Goal: Task Accomplishment & Management: Manage account settings

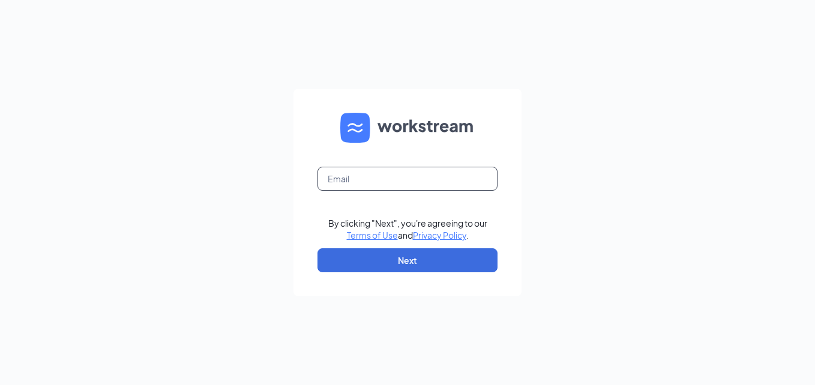
click at [349, 178] on input "text" at bounding box center [407, 179] width 180 height 24
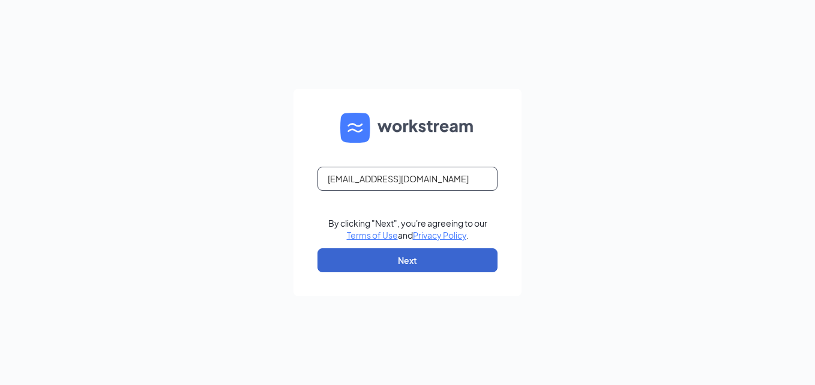
type input "[EMAIL_ADDRESS][DOMAIN_NAME]"
click at [466, 257] on button "Next" at bounding box center [407, 260] width 180 height 24
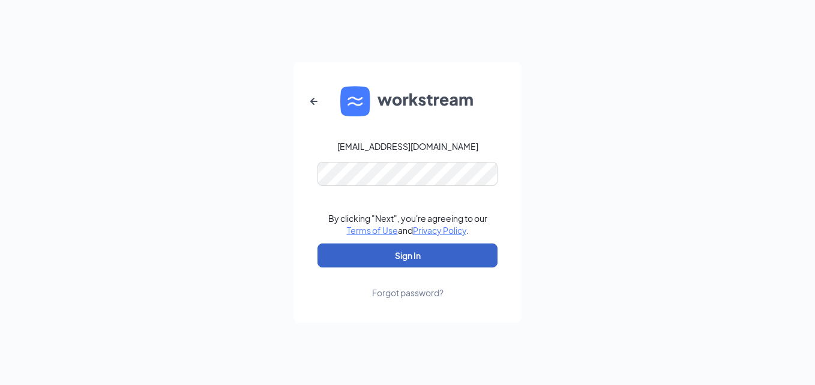
click at [454, 256] on button "Sign In" at bounding box center [407, 256] width 180 height 24
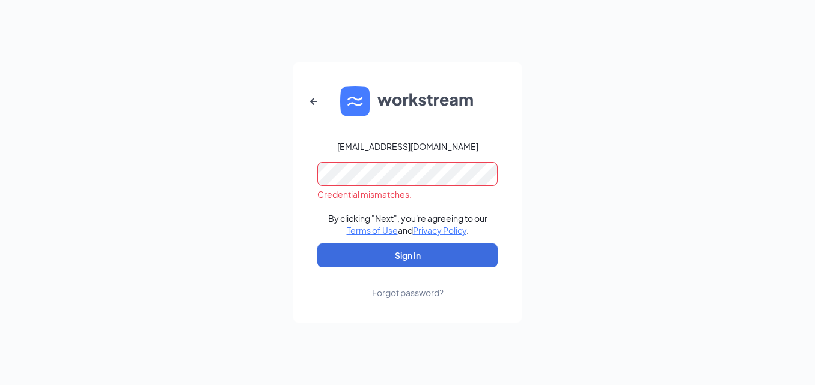
click at [409, 294] on div "Forgot password?" at bounding box center [407, 293] width 71 height 12
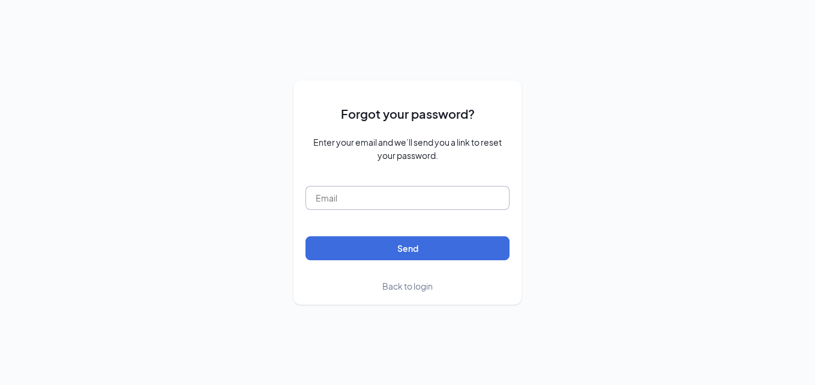
click at [400, 200] on input "text" at bounding box center [407, 198] width 204 height 24
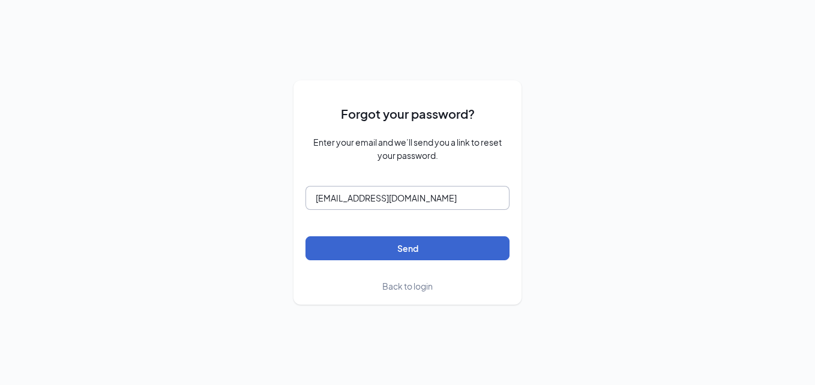
type input "boj1009@bojngf.com"
click at [404, 252] on button "Send" at bounding box center [407, 248] width 204 height 24
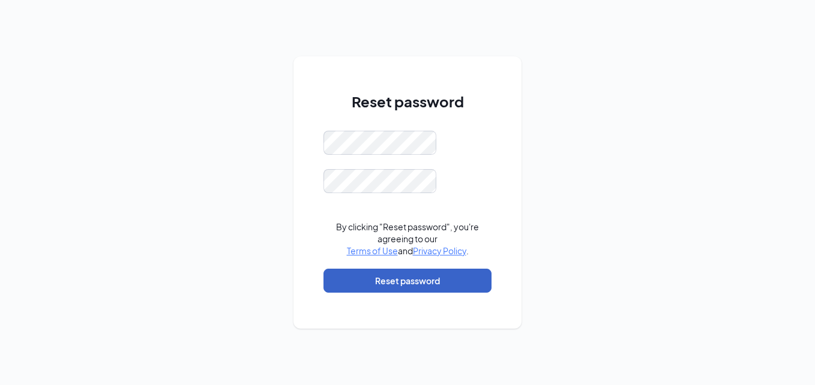
click at [438, 281] on button "Reset password" at bounding box center [407, 281] width 168 height 24
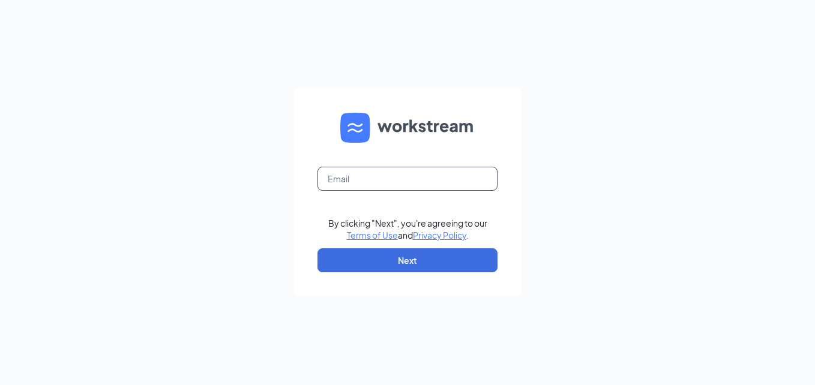
drag, startPoint x: 391, startPoint y: 170, endPoint x: 385, endPoint y: 175, distance: 7.7
click at [391, 170] on input "text" at bounding box center [407, 179] width 180 height 24
type input "boj1009@bojngf.com"
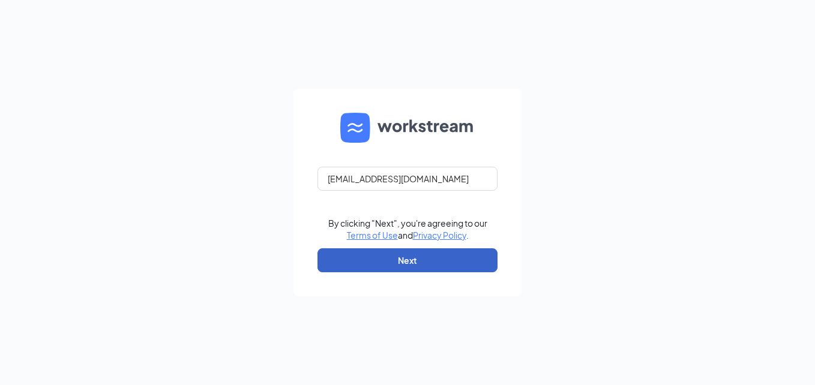
click at [389, 257] on button "Next" at bounding box center [407, 260] width 180 height 24
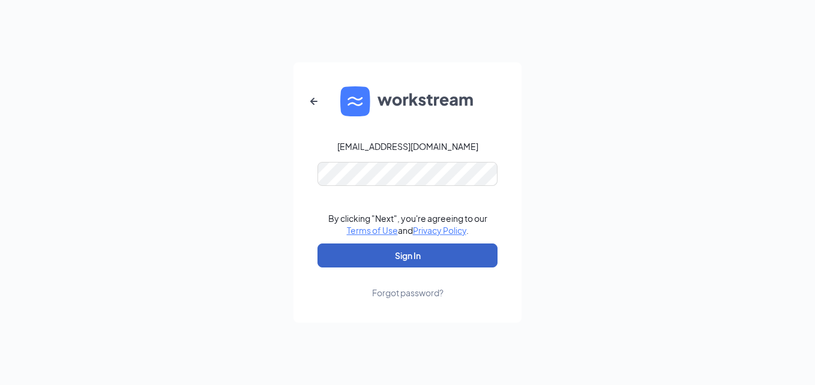
click at [364, 254] on button "Sign In" at bounding box center [407, 256] width 180 height 24
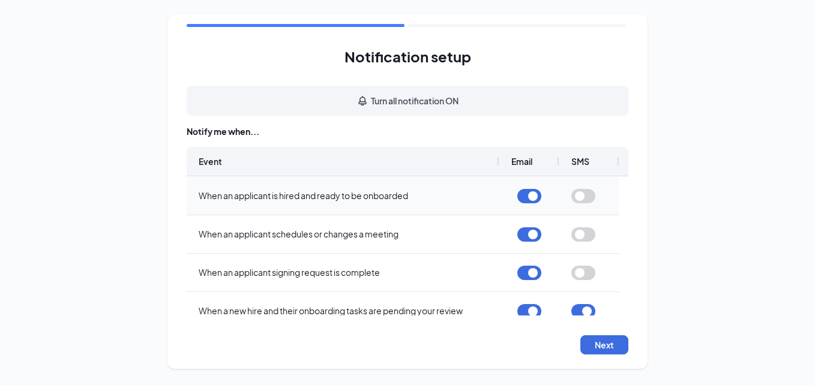
click at [580, 194] on button "button" at bounding box center [583, 196] width 24 height 14
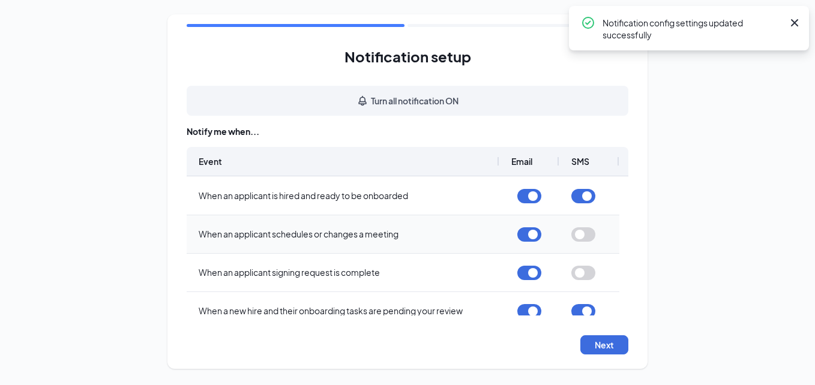
drag, startPoint x: 587, startPoint y: 235, endPoint x: 585, endPoint y: 251, distance: 17.0
click at [587, 234] on button "button" at bounding box center [583, 234] width 24 height 14
click at [584, 273] on button "button" at bounding box center [583, 273] width 24 height 14
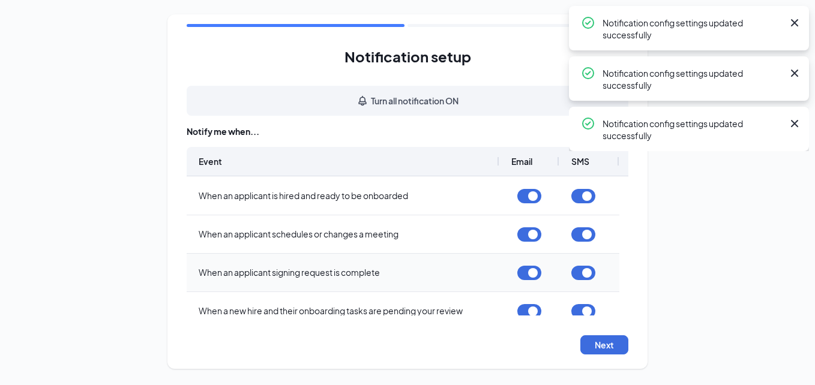
scroll to position [120, 0]
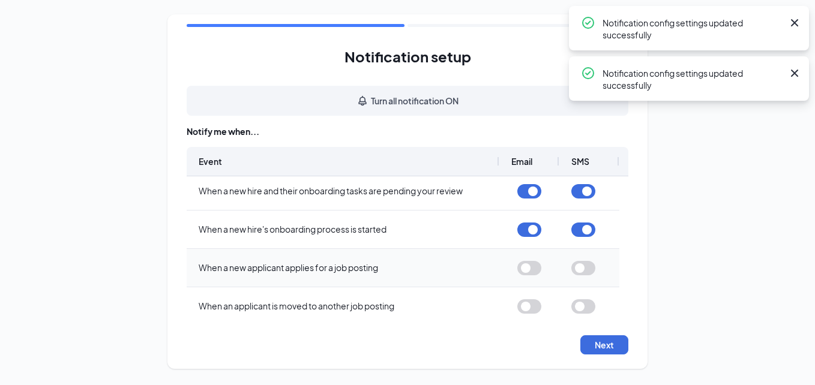
click at [529, 263] on button "button" at bounding box center [529, 268] width 24 height 14
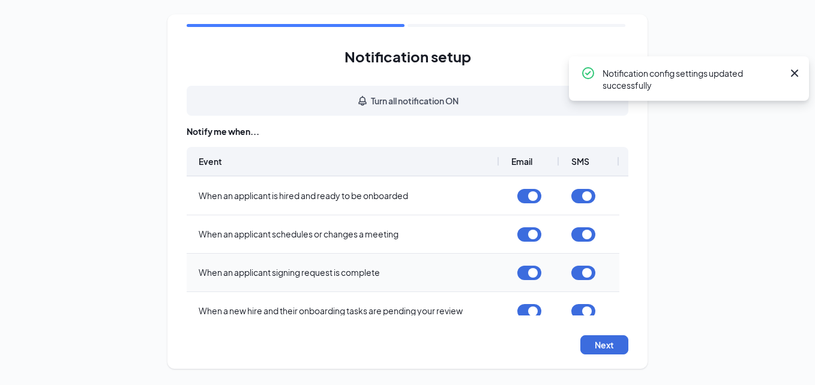
click at [585, 268] on button "button" at bounding box center [583, 273] width 24 height 14
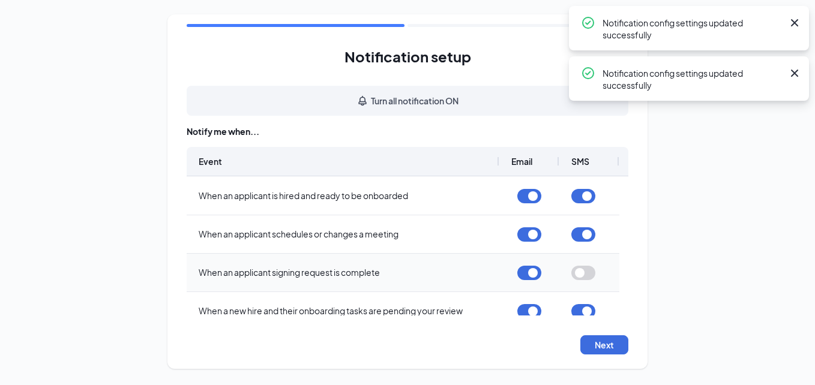
click at [584, 274] on button "button" at bounding box center [583, 273] width 24 height 14
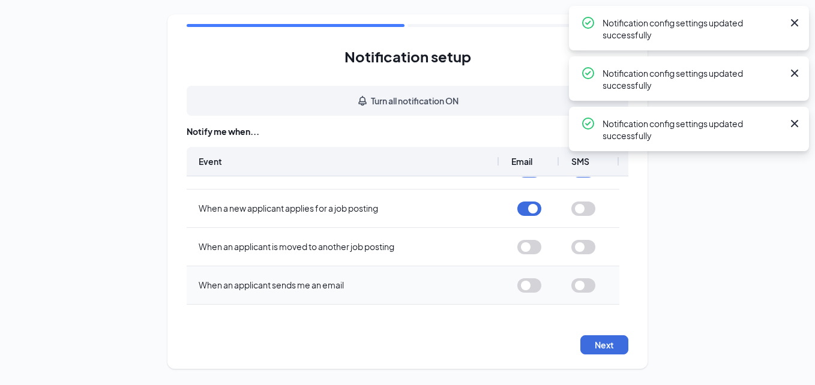
scroll to position [180, 0]
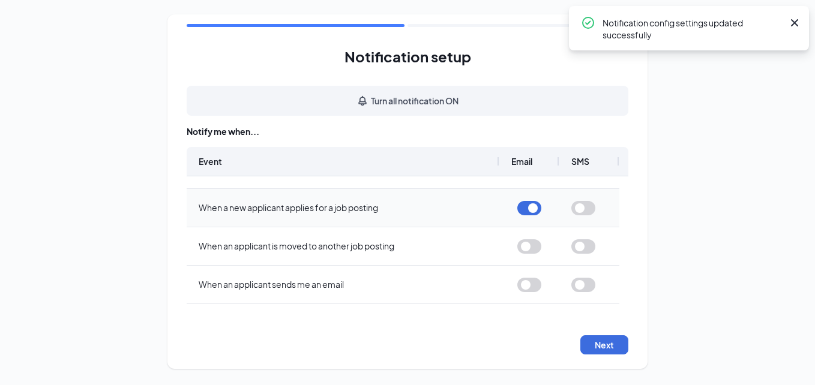
click at [579, 210] on button "button" at bounding box center [583, 208] width 24 height 14
click at [529, 248] on button "button" at bounding box center [529, 246] width 24 height 14
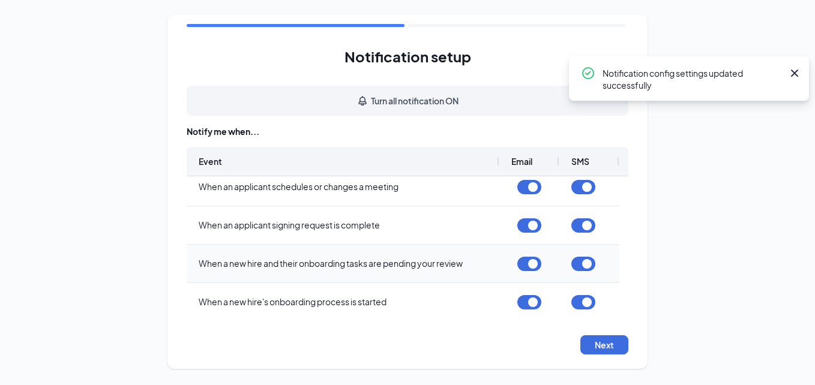
scroll to position [240, 0]
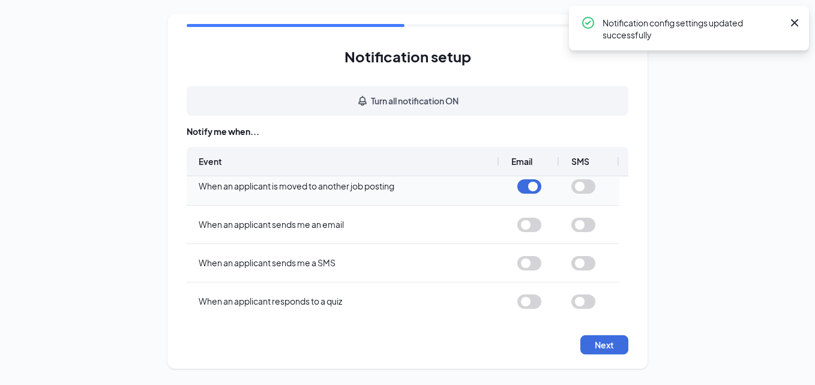
click at [576, 190] on button "button" at bounding box center [583, 186] width 24 height 14
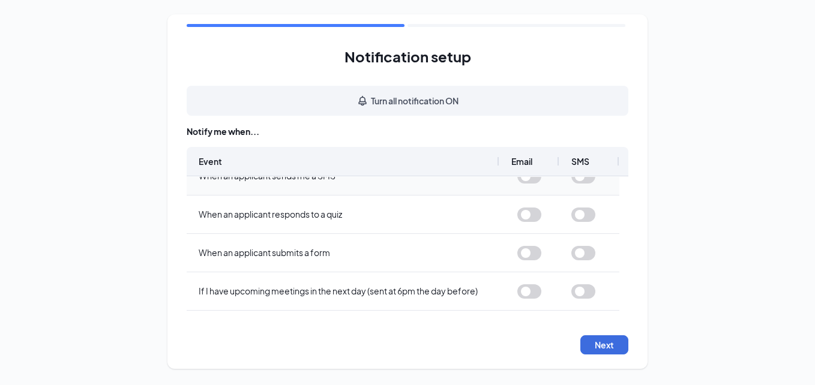
scroll to position [0, 0]
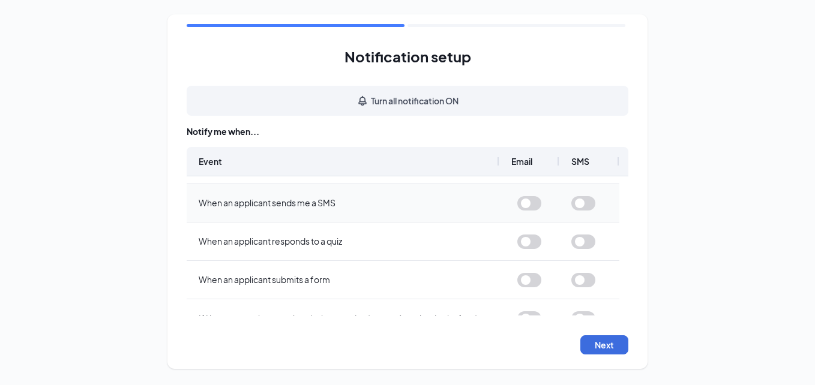
click at [536, 204] on button "button" at bounding box center [529, 203] width 24 height 14
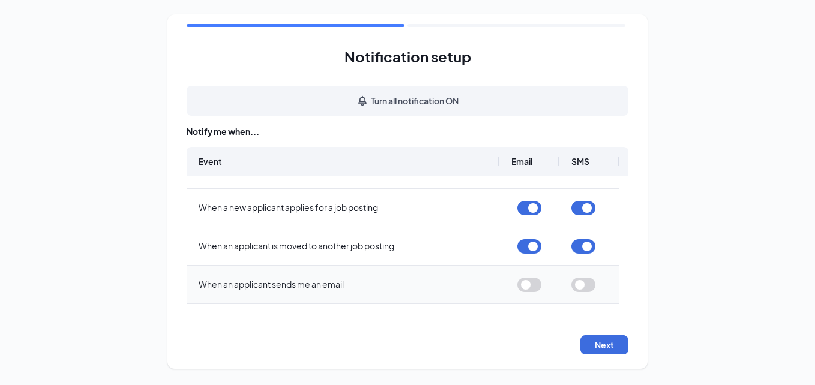
click at [583, 283] on button "button" at bounding box center [583, 285] width 24 height 14
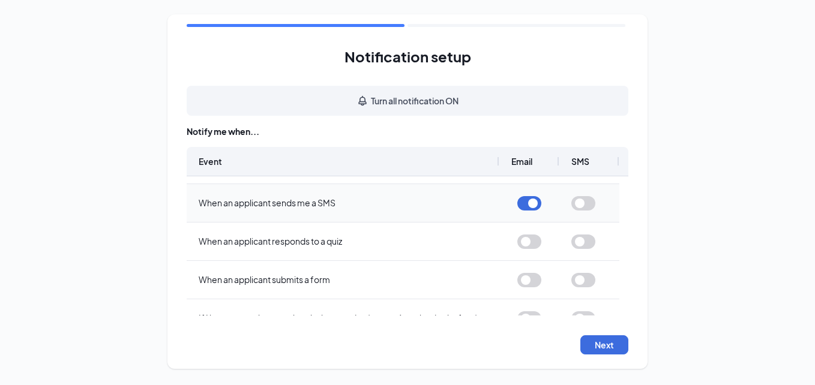
click at [587, 200] on button "button" at bounding box center [583, 203] width 24 height 14
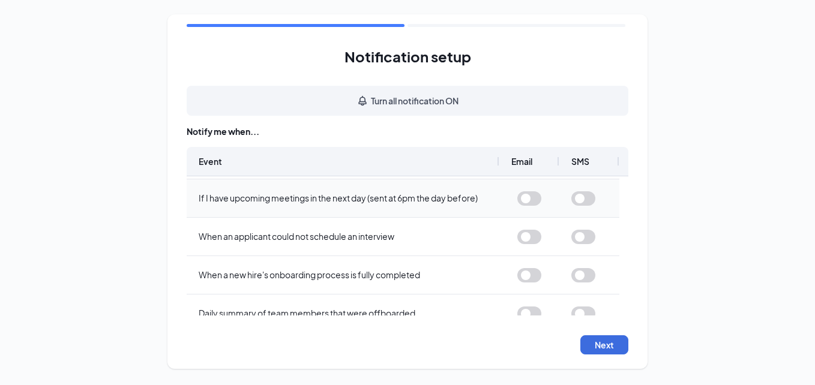
click at [535, 200] on button "button" at bounding box center [529, 198] width 24 height 14
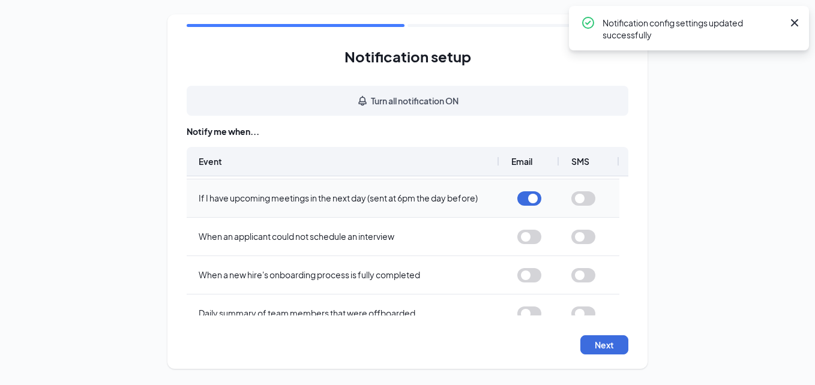
click at [586, 200] on button "button" at bounding box center [583, 198] width 24 height 14
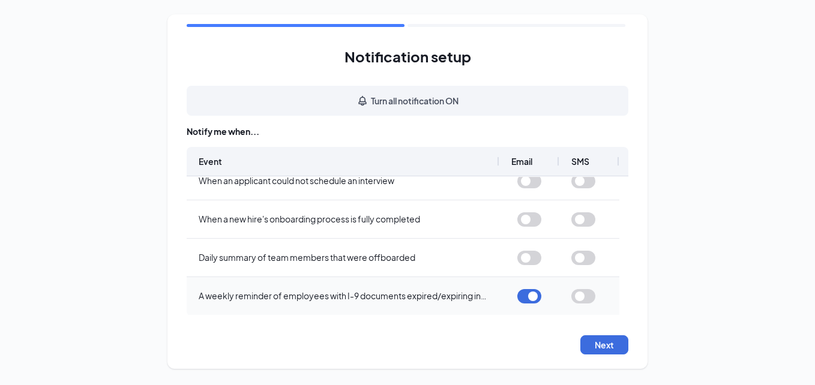
click at [587, 297] on button "button" at bounding box center [583, 296] width 24 height 14
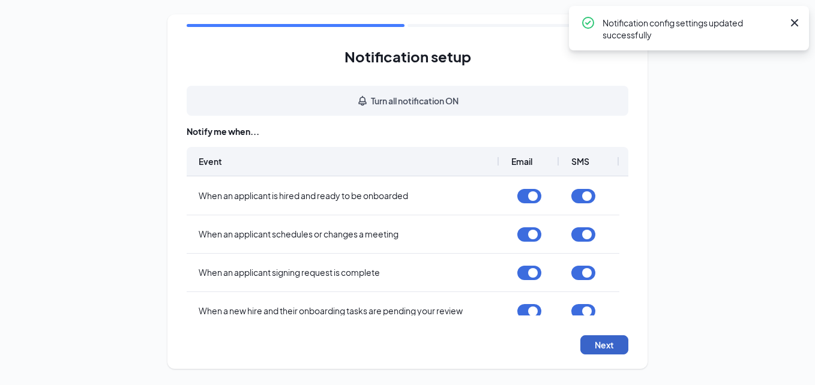
click at [596, 348] on button "Next" at bounding box center [604, 344] width 48 height 19
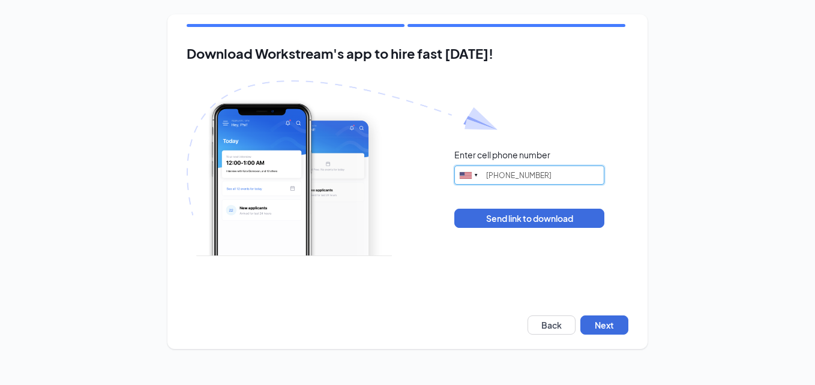
click at [489, 175] on input "(256) 513-8272" at bounding box center [529, 175] width 150 height 19
drag, startPoint x: 590, startPoint y: 176, endPoint x: 223, endPoint y: 152, distance: 367.3
click at [223, 152] on div "Enter cell phone number United States + 1 Singapore + 65 Canada + 1 Afghanistan…" at bounding box center [408, 188] width 442 height 216
drag, startPoint x: 567, startPoint y: 172, endPoint x: 202, endPoint y: 97, distance: 372.9
click at [214, 116] on div "Enter cell phone number United States + 1 Singapore + 65 Canada + 1 Afghanistan…" at bounding box center [408, 188] width 442 height 216
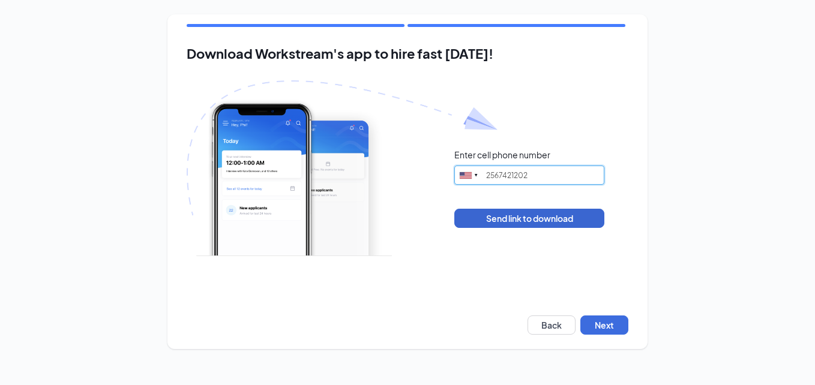
type input "2567421202"
click at [472, 215] on button "Send link to download" at bounding box center [529, 218] width 150 height 19
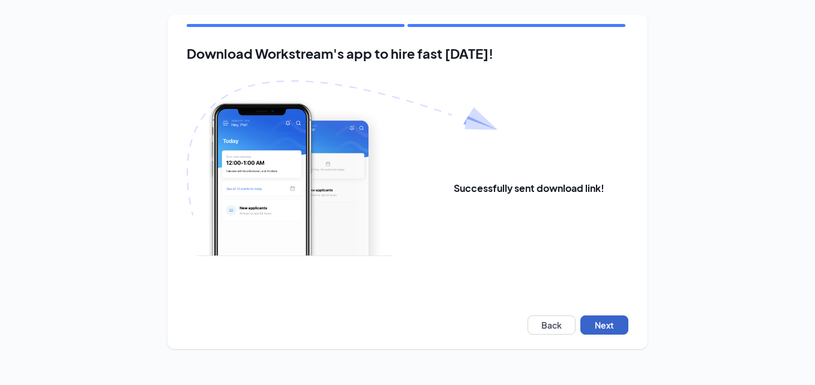
click at [614, 322] on button "Next" at bounding box center [604, 325] width 48 height 19
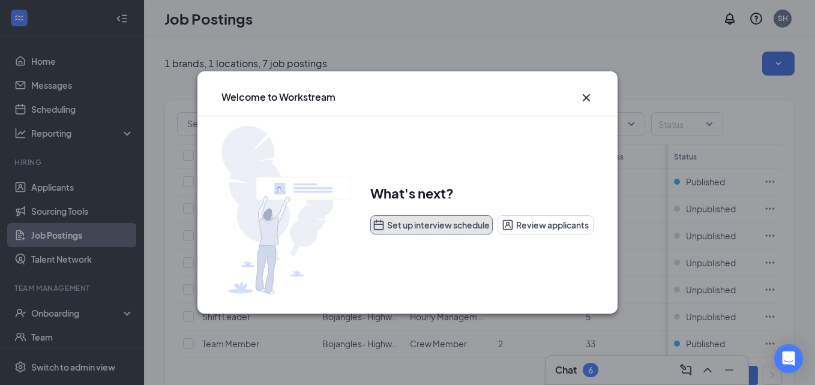
click at [409, 223] on button "Set up interview schedule" at bounding box center [431, 224] width 122 height 19
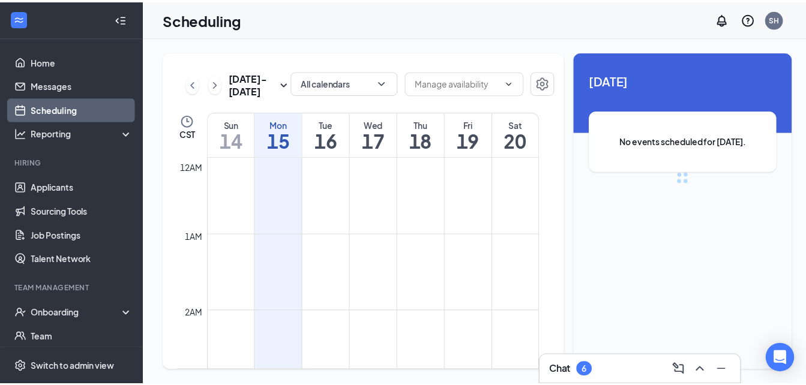
scroll to position [590, 0]
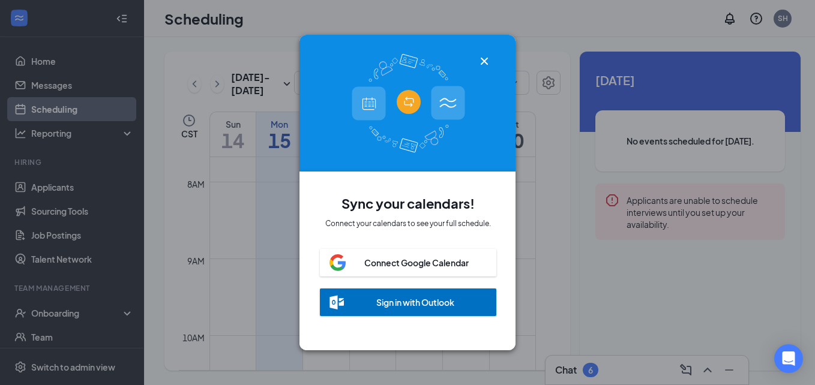
click at [395, 257] on div "Connect Google Calendar" at bounding box center [416, 263] width 104 height 12
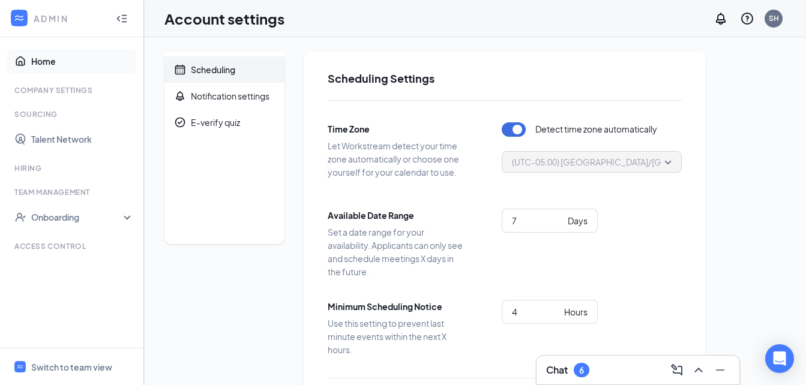
click at [32, 53] on link "Home" at bounding box center [82, 61] width 103 height 24
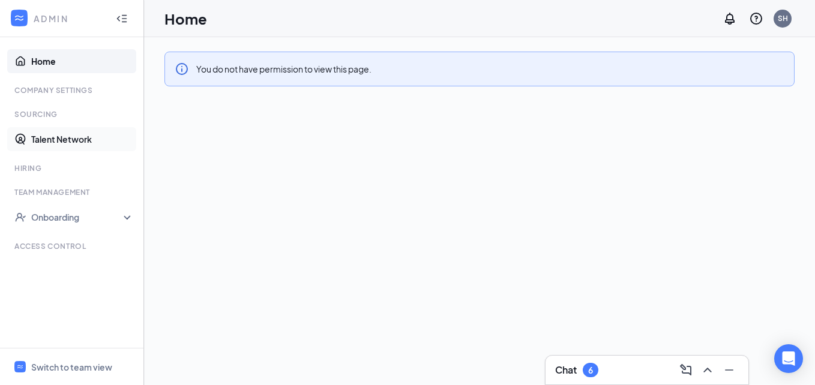
click at [59, 133] on link "Talent Network" at bounding box center [82, 139] width 103 height 24
click at [125, 17] on icon "Collapse" at bounding box center [122, 19] width 12 height 12
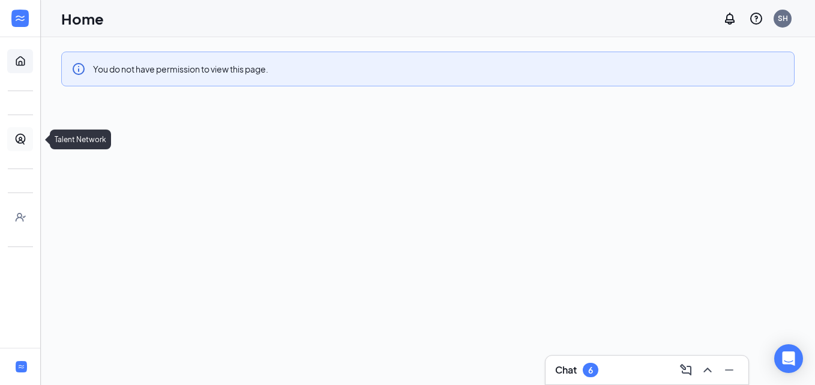
click at [31, 138] on link "Talent Network" at bounding box center [37, 139] width 12 height 24
